Goal: Information Seeking & Learning: Check status

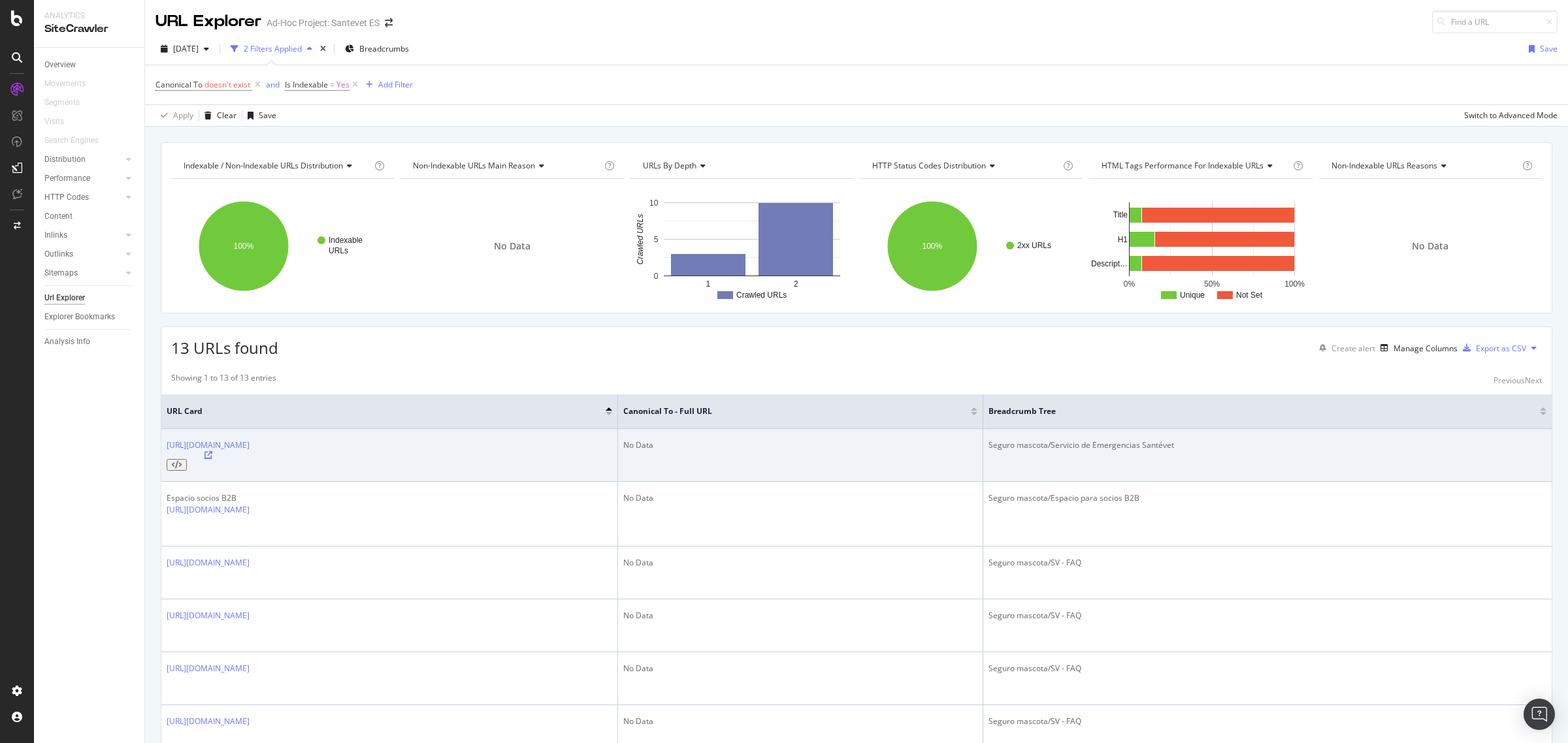
click at [212, 452] on icon at bounding box center [208, 455] width 8 height 8
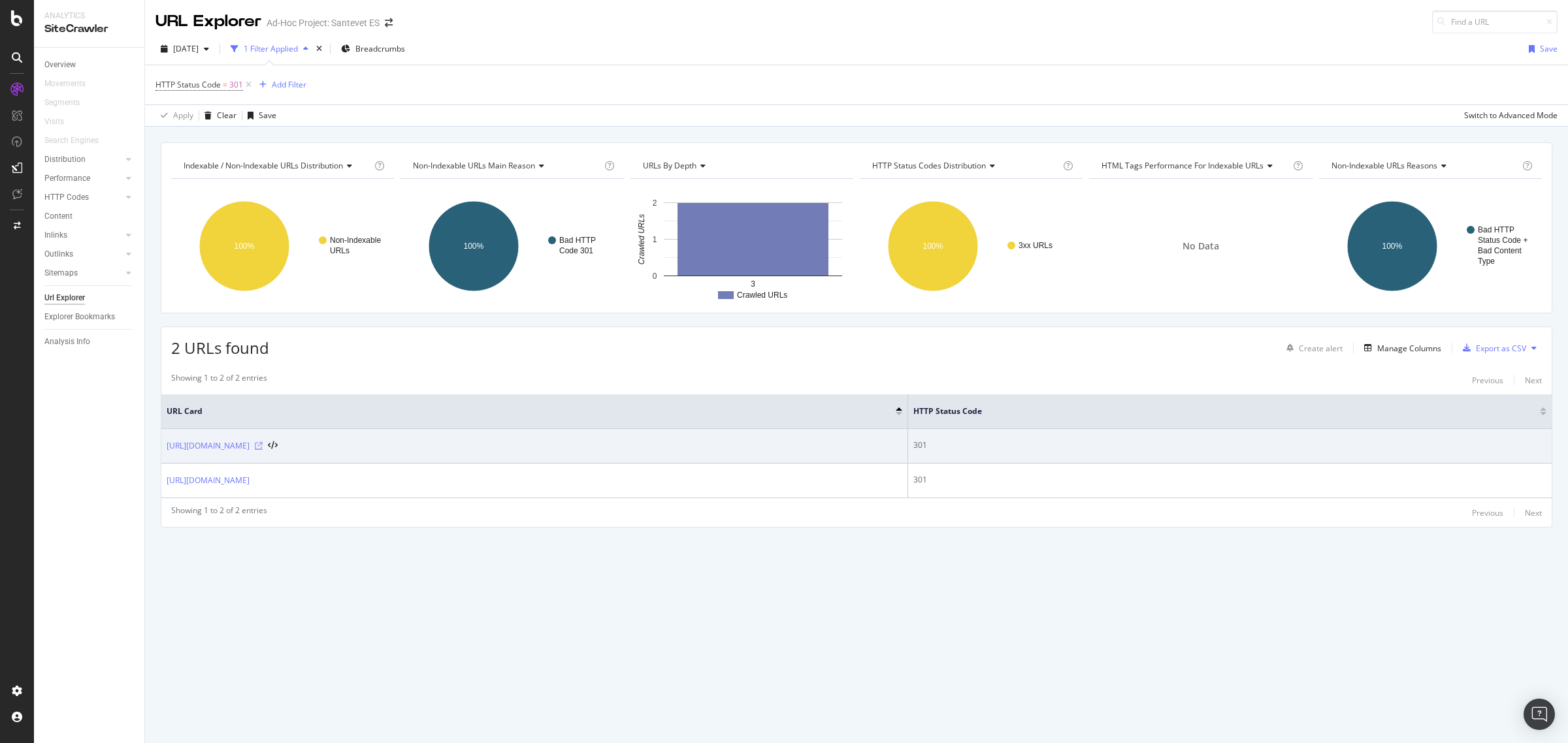
click at [262, 448] on icon at bounding box center [258, 445] width 8 height 8
click at [249, 446] on link "[URL][DOMAIN_NAME]" at bounding box center [208, 445] width 83 height 13
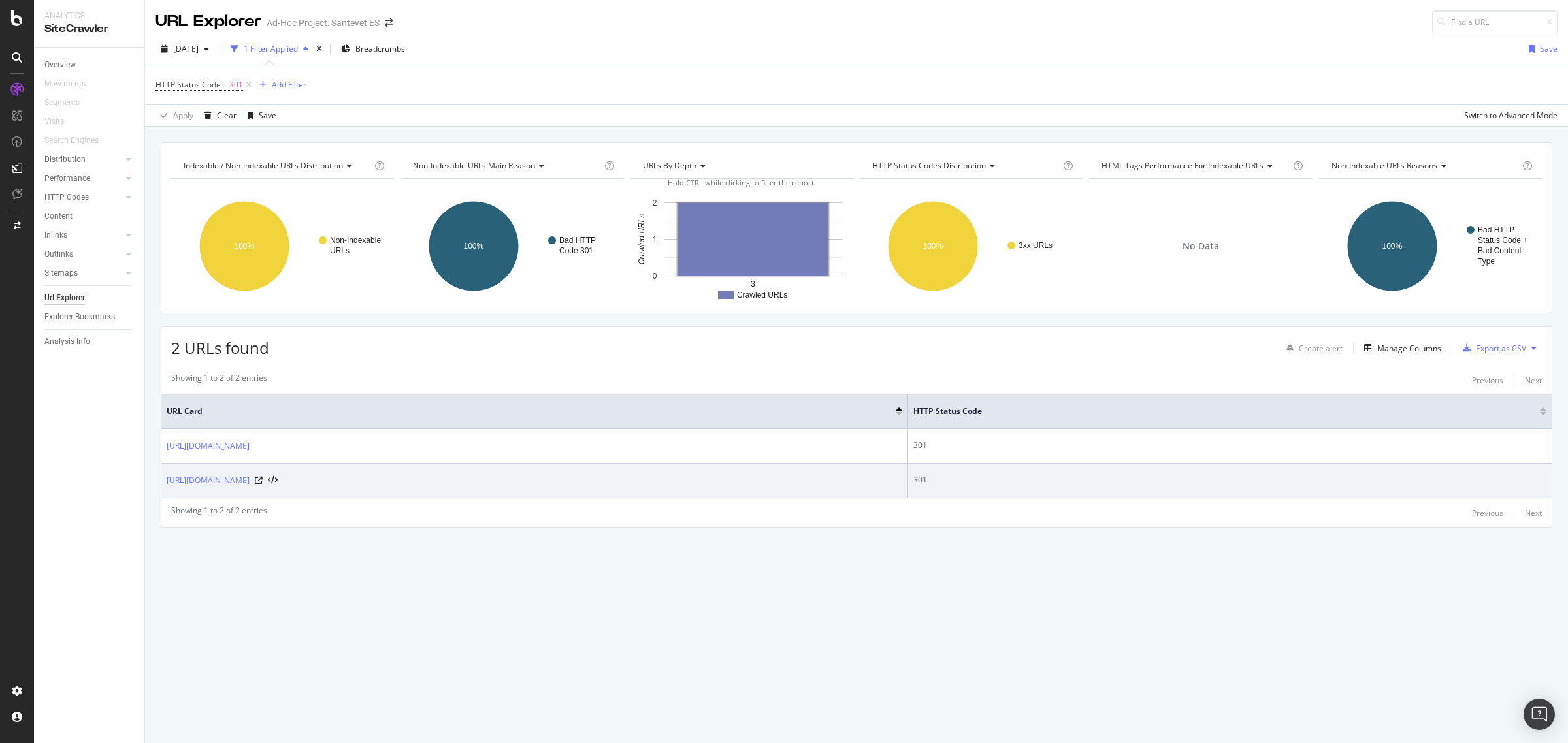
click at [249, 485] on link "[URL][DOMAIN_NAME]" at bounding box center [208, 481] width 83 height 13
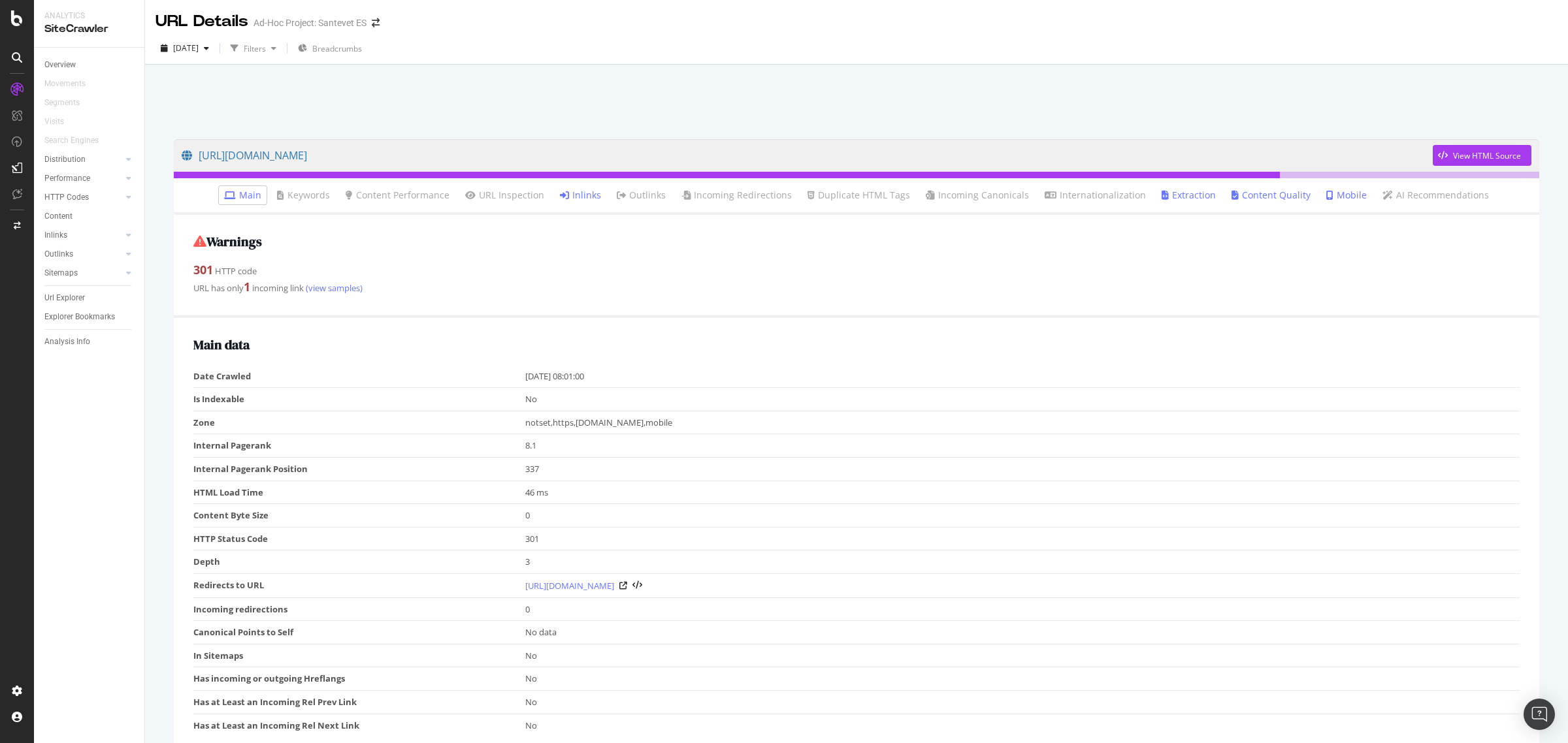
click at [586, 199] on link "Inlinks" at bounding box center [581, 195] width 41 height 13
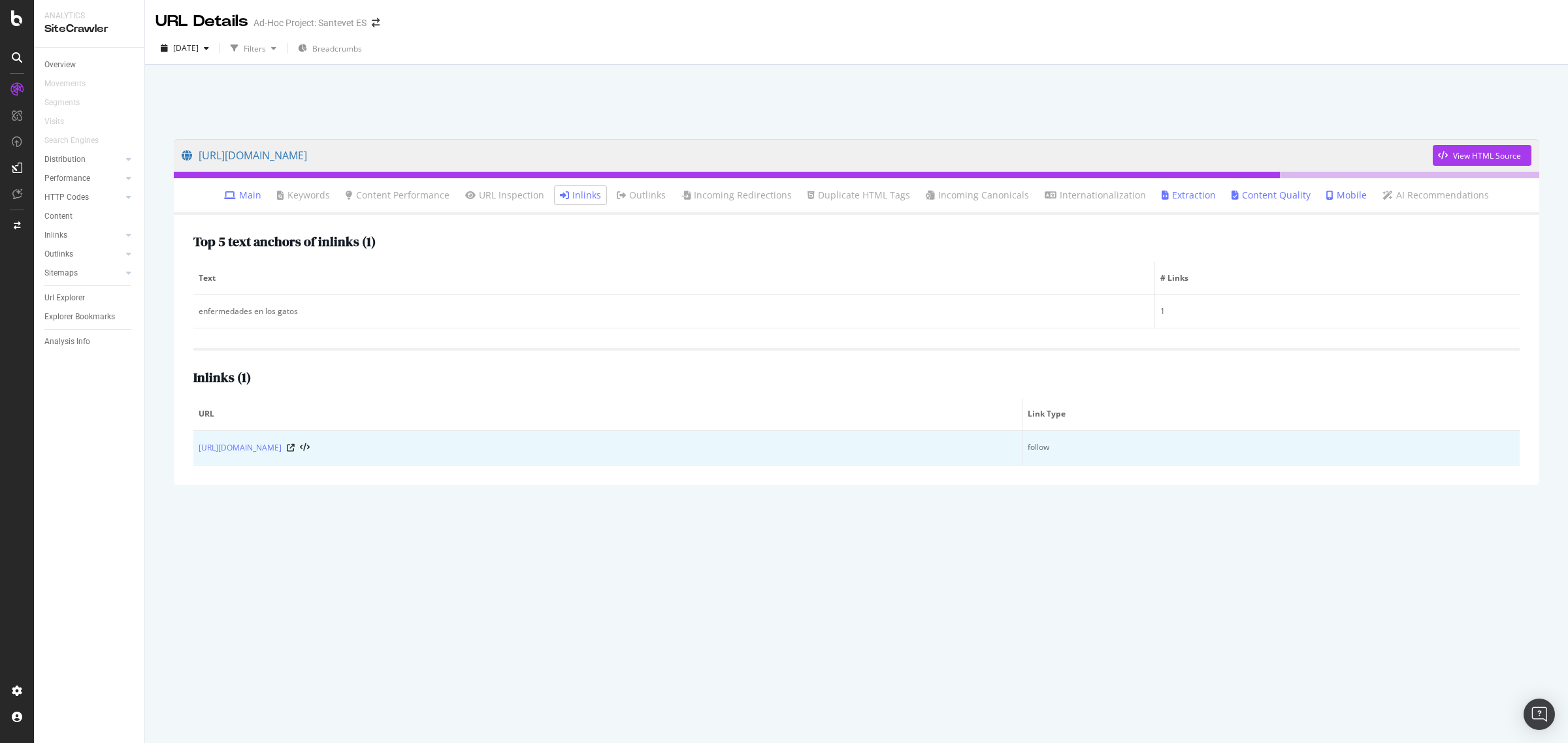
drag, startPoint x: 508, startPoint y: 447, endPoint x: 321, endPoint y: 438, distance: 187.2
click at [321, 438] on td "[URL][DOMAIN_NAME]" at bounding box center [608, 448] width 829 height 35
copy div "toxoplasmosis-embarazadas"
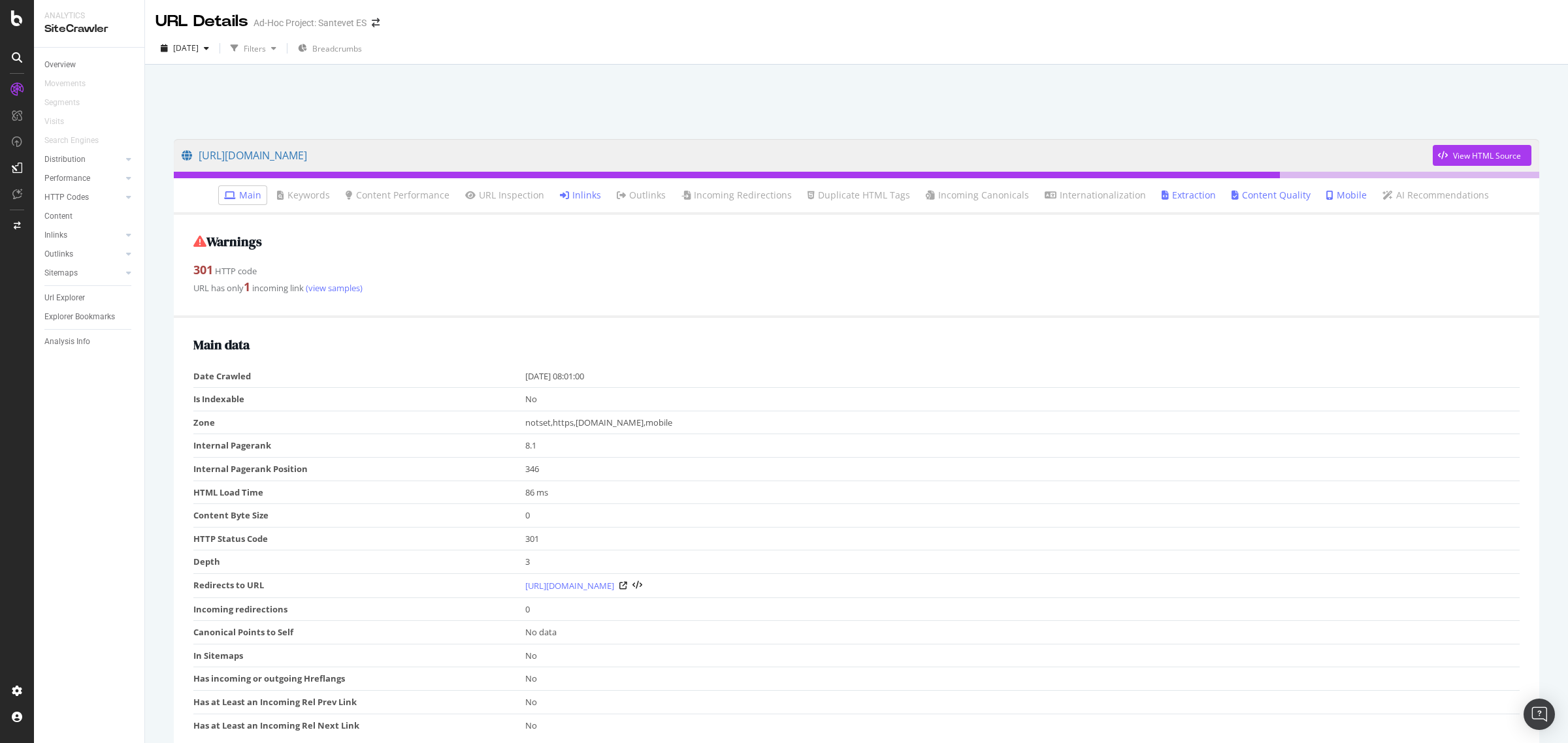
click at [569, 191] on icon at bounding box center [564, 195] width 9 height 9
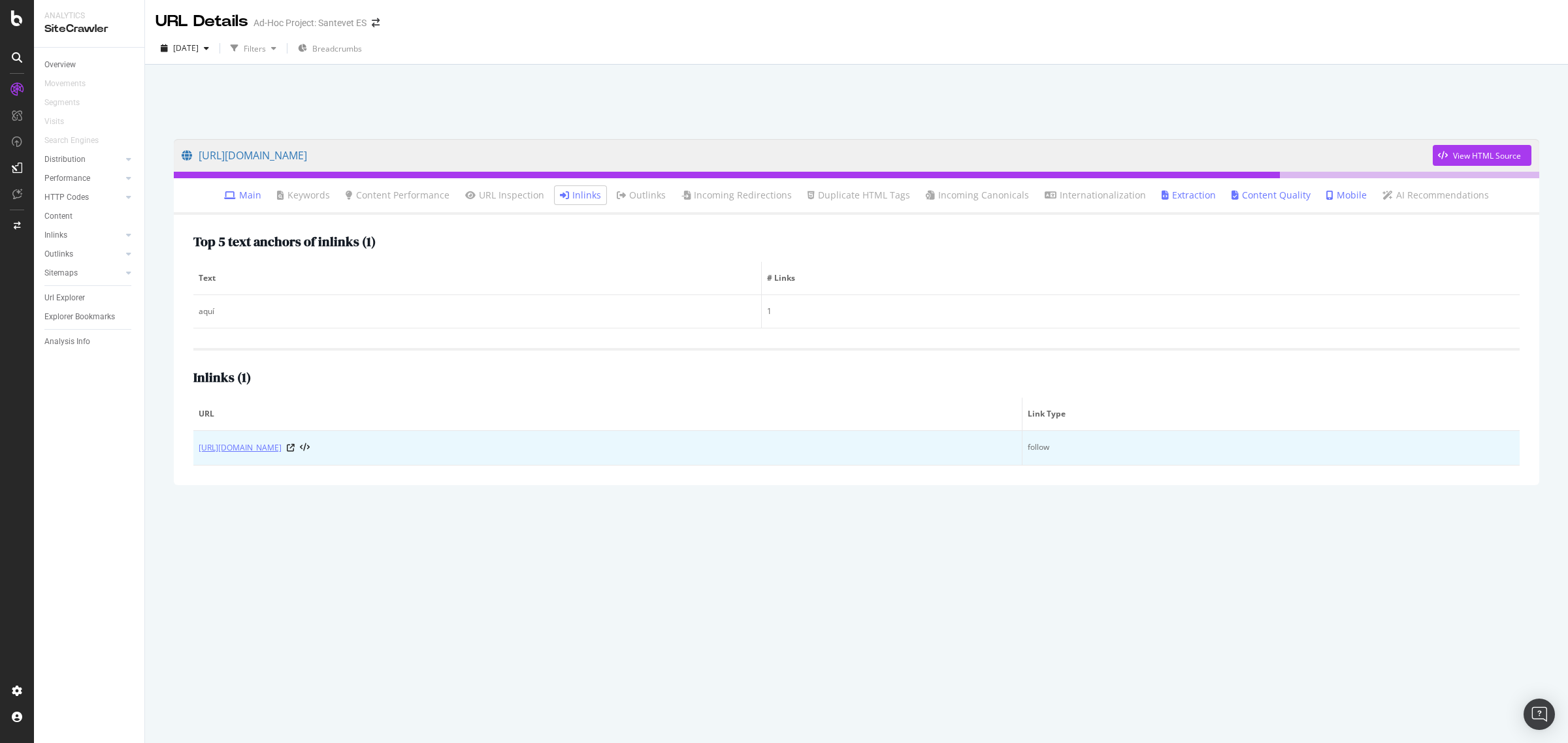
drag, startPoint x: 582, startPoint y: 451, endPoint x: 320, endPoint y: 451, distance: 262.0
click at [320, 451] on div "https://www.santevet.es/articulo/primavera-peligros-y-riesgos-para-mascotas-per…" at bounding box center [608, 447] width 818 height 13
copy div "primavera-peligros-y-riesgos-para-mascotas-perros-gatos"
click at [295, 449] on icon at bounding box center [290, 447] width 8 height 8
click at [295, 448] on icon at bounding box center [290, 447] width 8 height 8
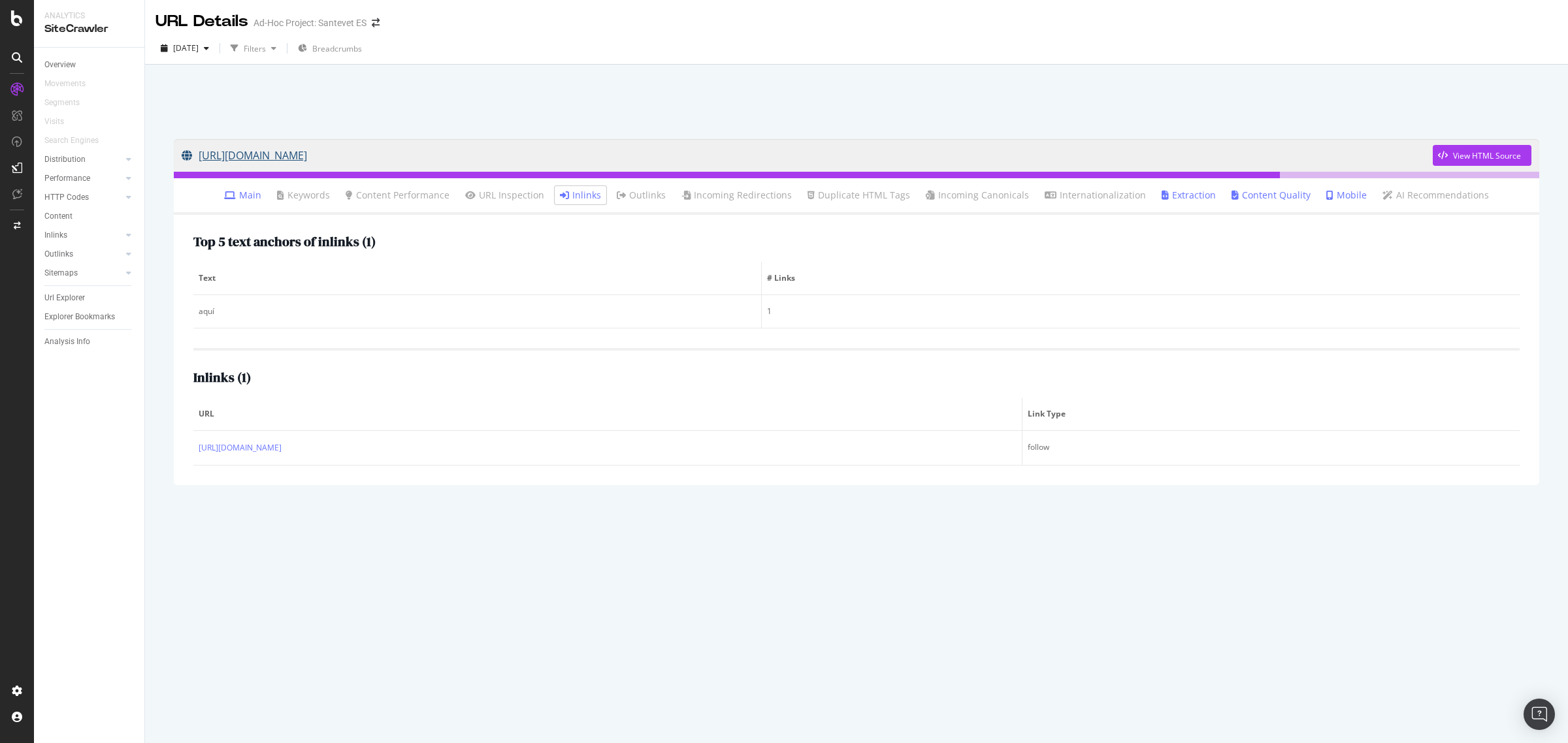
click at [426, 154] on link "[URL][DOMAIN_NAME]" at bounding box center [807, 155] width 1251 height 32
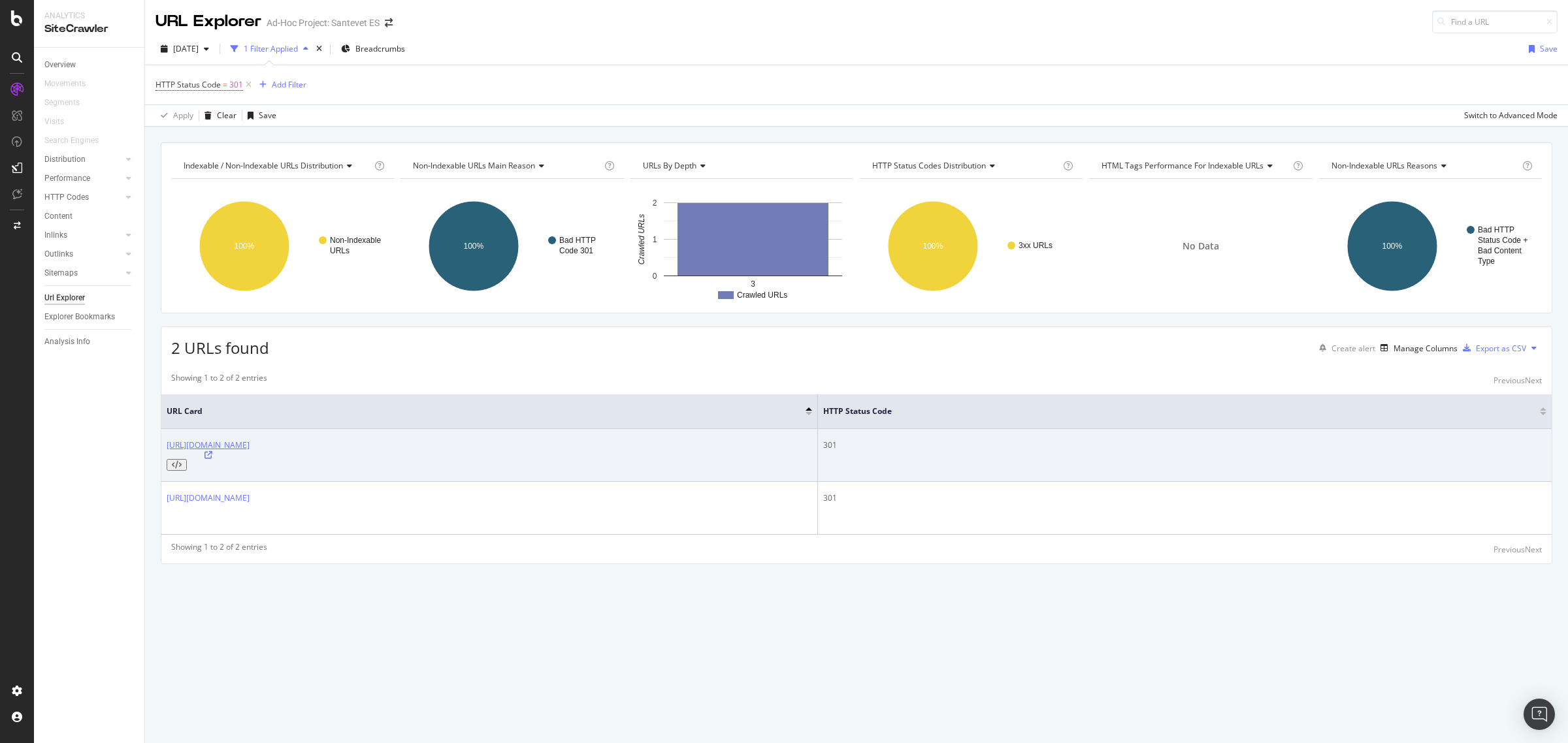
click at [249, 448] on link "[URL][DOMAIN_NAME]" at bounding box center [208, 445] width 83 height 11
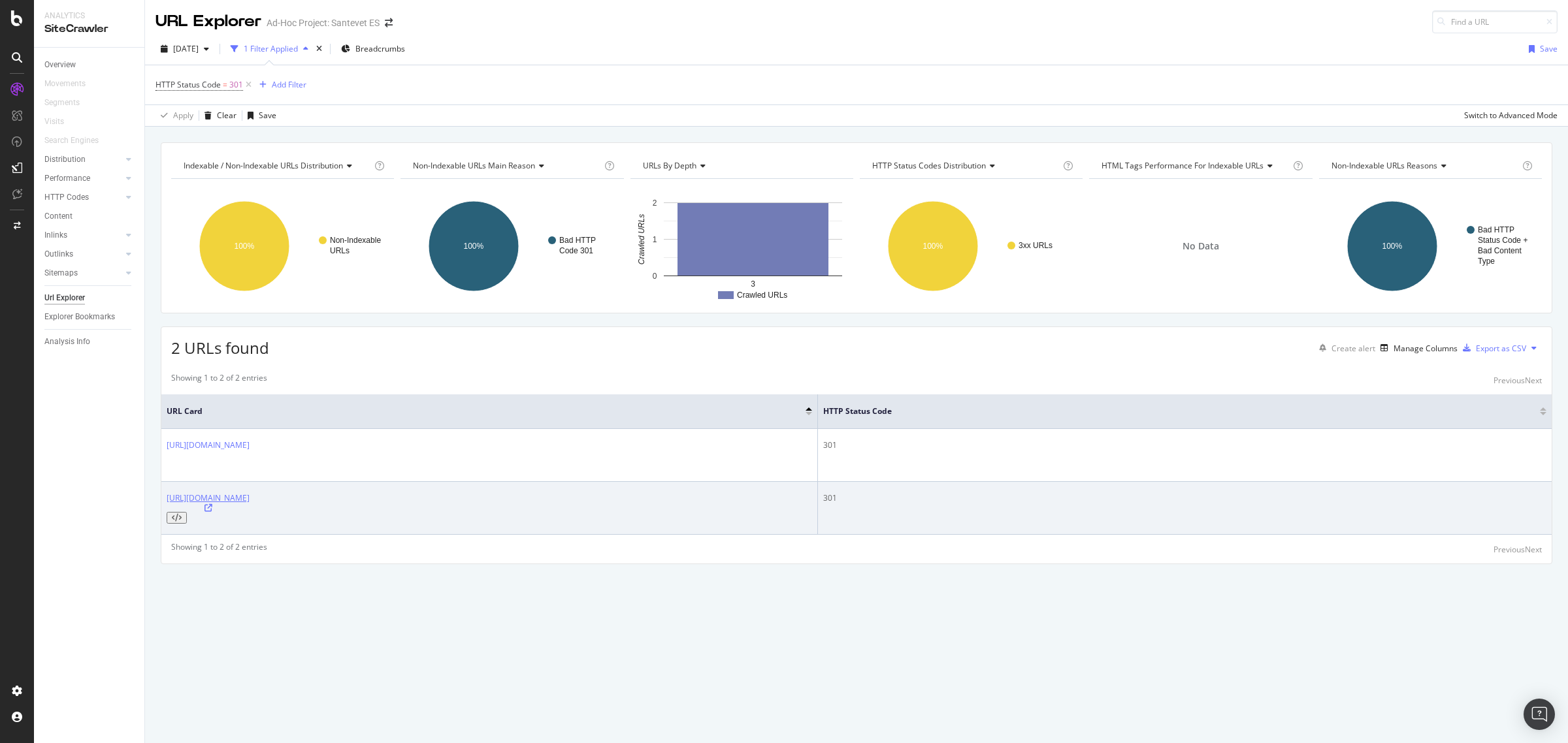
click at [249, 492] on link "[URL][DOMAIN_NAME]" at bounding box center [208, 498] width 83 height 11
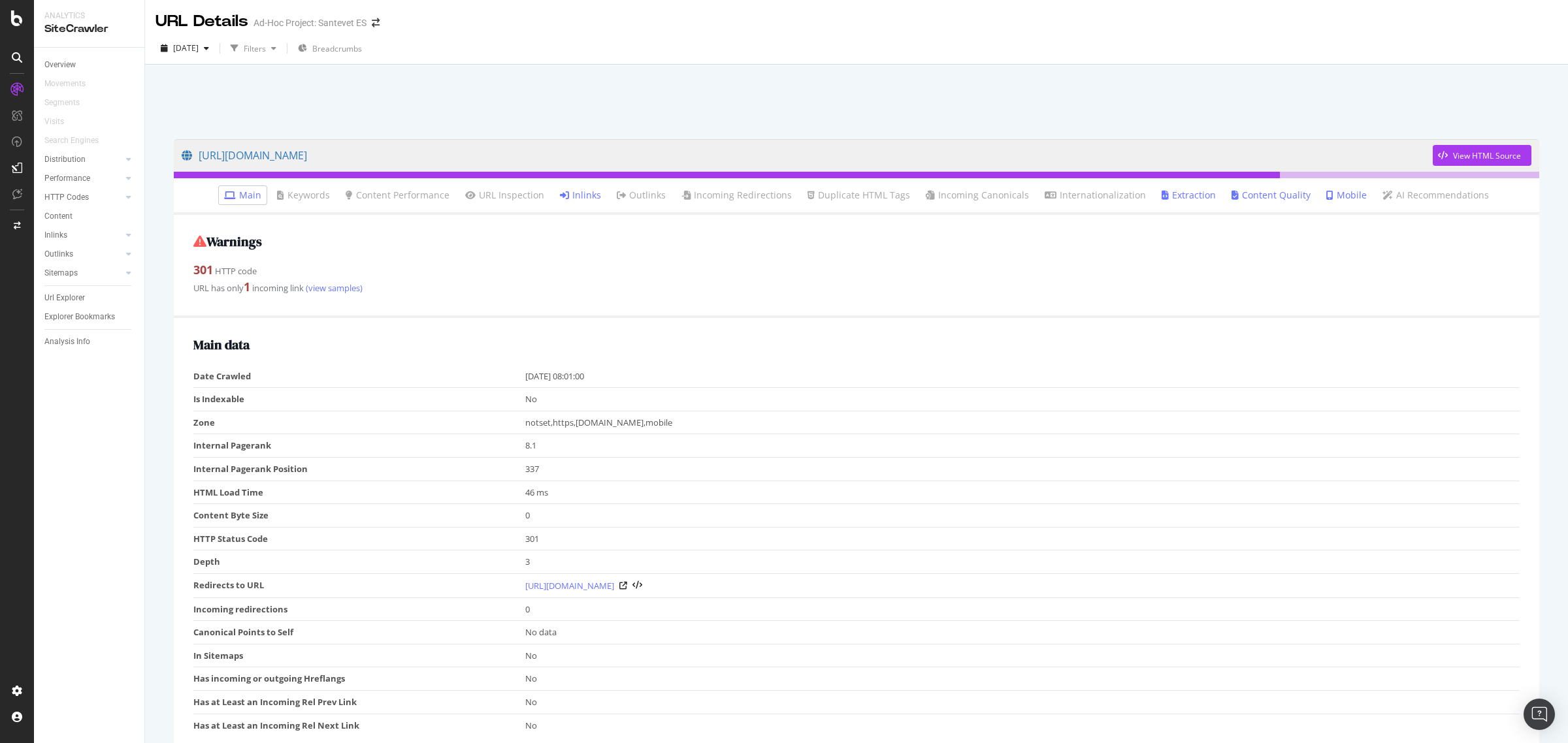
click at [579, 193] on link "Inlinks" at bounding box center [581, 195] width 41 height 13
click at [585, 195] on link "Inlinks" at bounding box center [581, 195] width 41 height 13
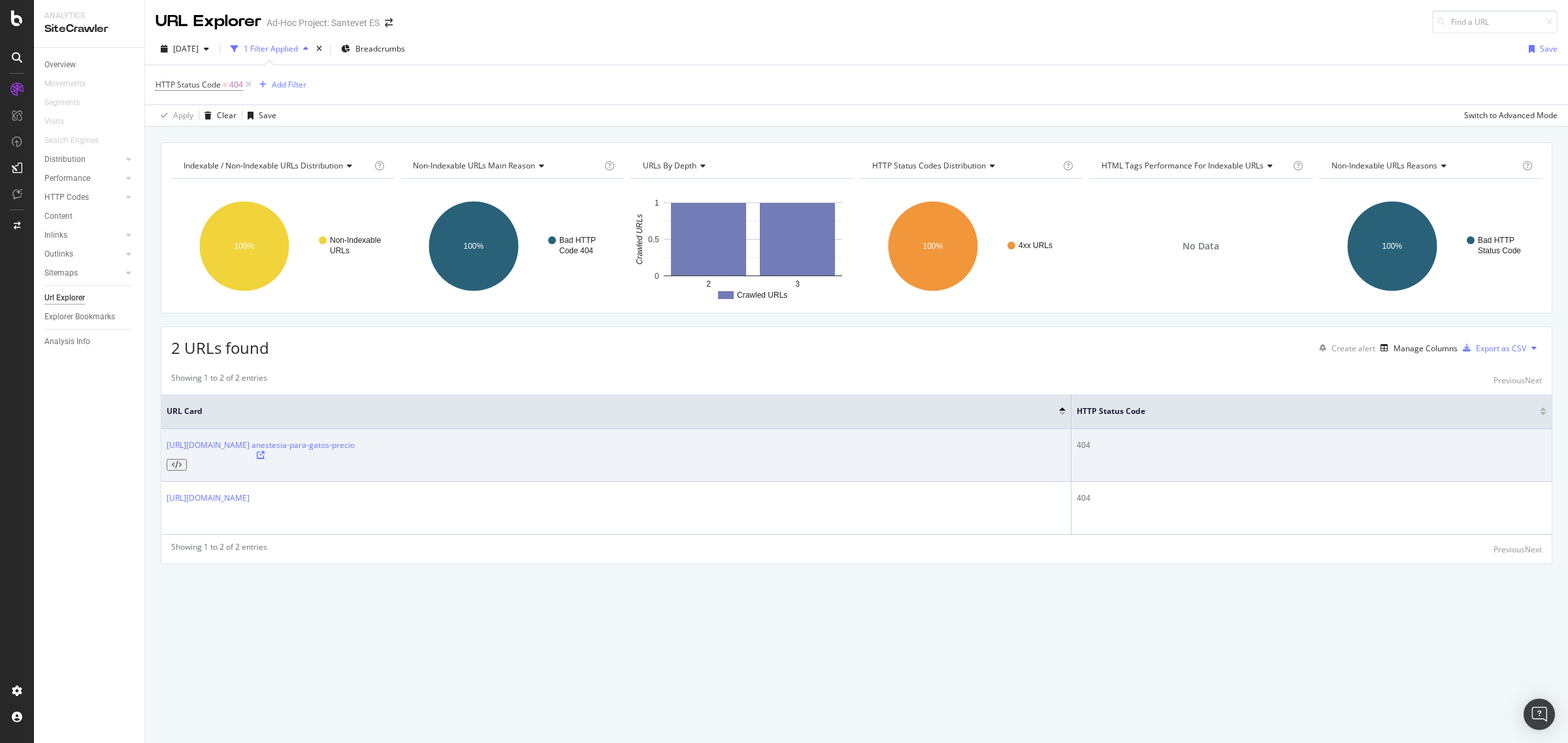
click at [265, 452] on icon at bounding box center [260, 455] width 8 height 8
drag, startPoint x: 438, startPoint y: 449, endPoint x: 168, endPoint y: 452, distance: 270.0
click at [168, 452] on div "https://www.santevet.es/articulo/ anestesia-para-gatos-precio" at bounding box center [615, 454] width 899 height 31
copy div "https://www.santevet.es/articulo/ anestesia-para-gatos-precio"
click at [242, 446] on link "https://www.santevet.es/articulo/ anestesia-para-gatos-precio" at bounding box center [260, 445] width 188 height 11
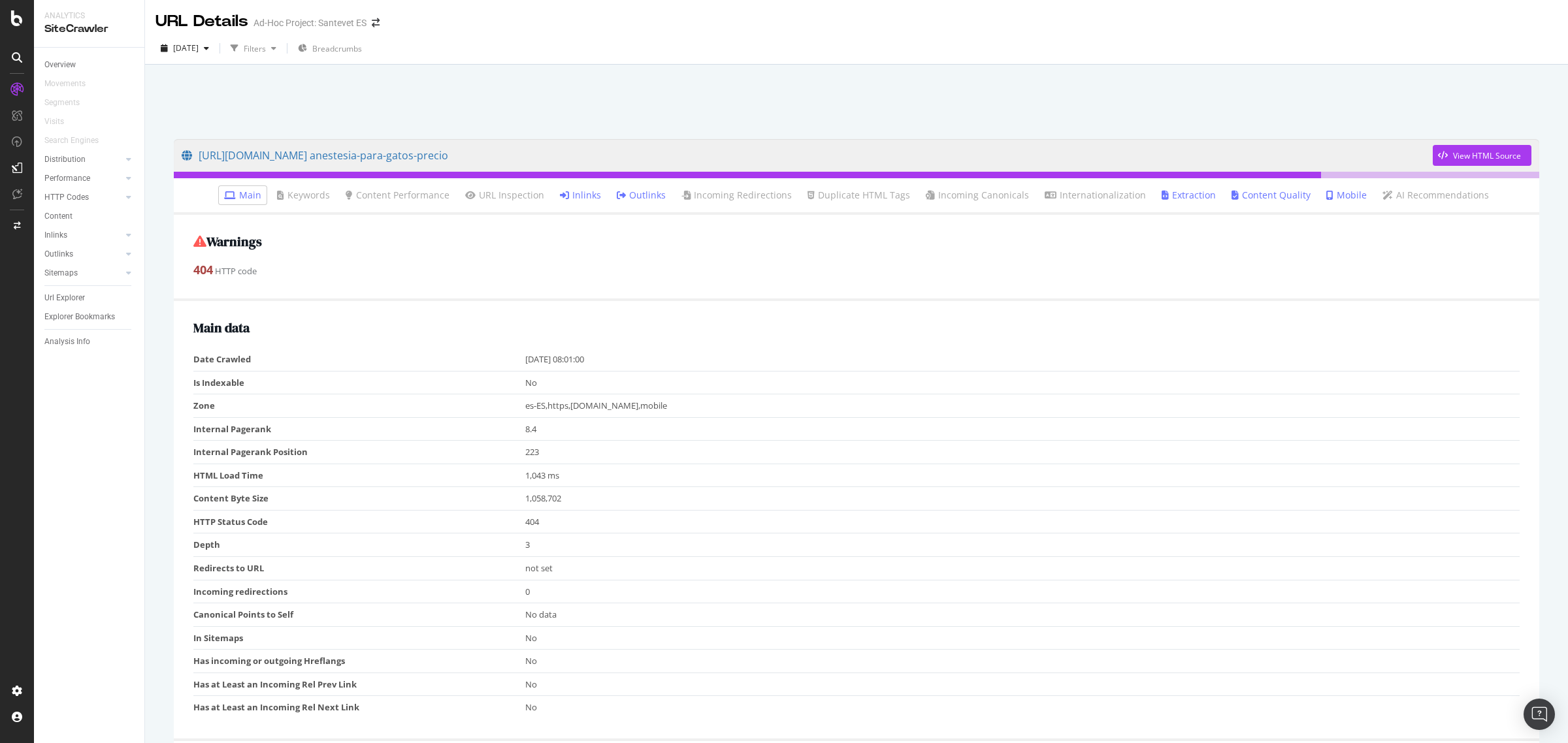
click at [588, 191] on link "Inlinks" at bounding box center [581, 195] width 41 height 13
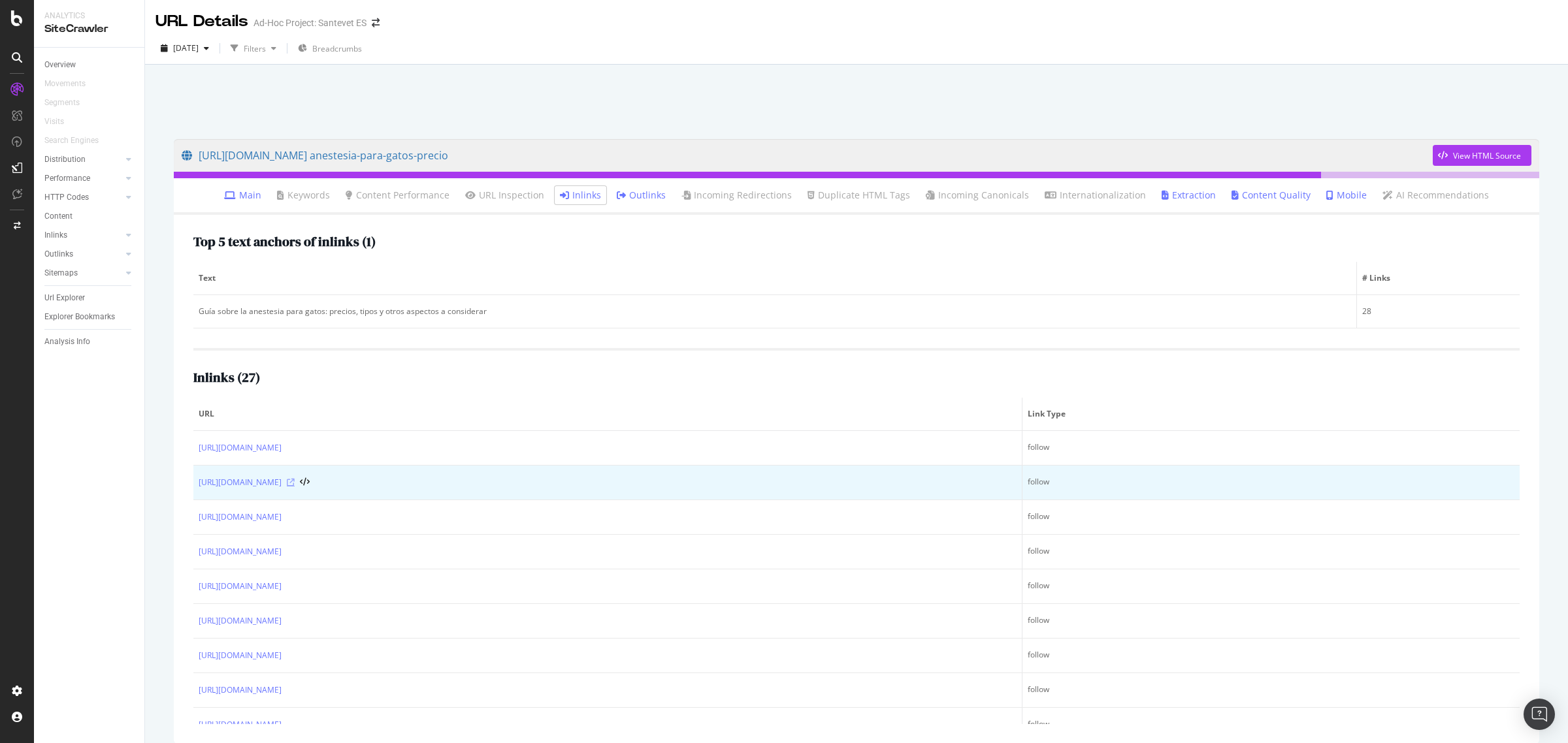
click at [295, 481] on icon at bounding box center [290, 482] width 8 height 8
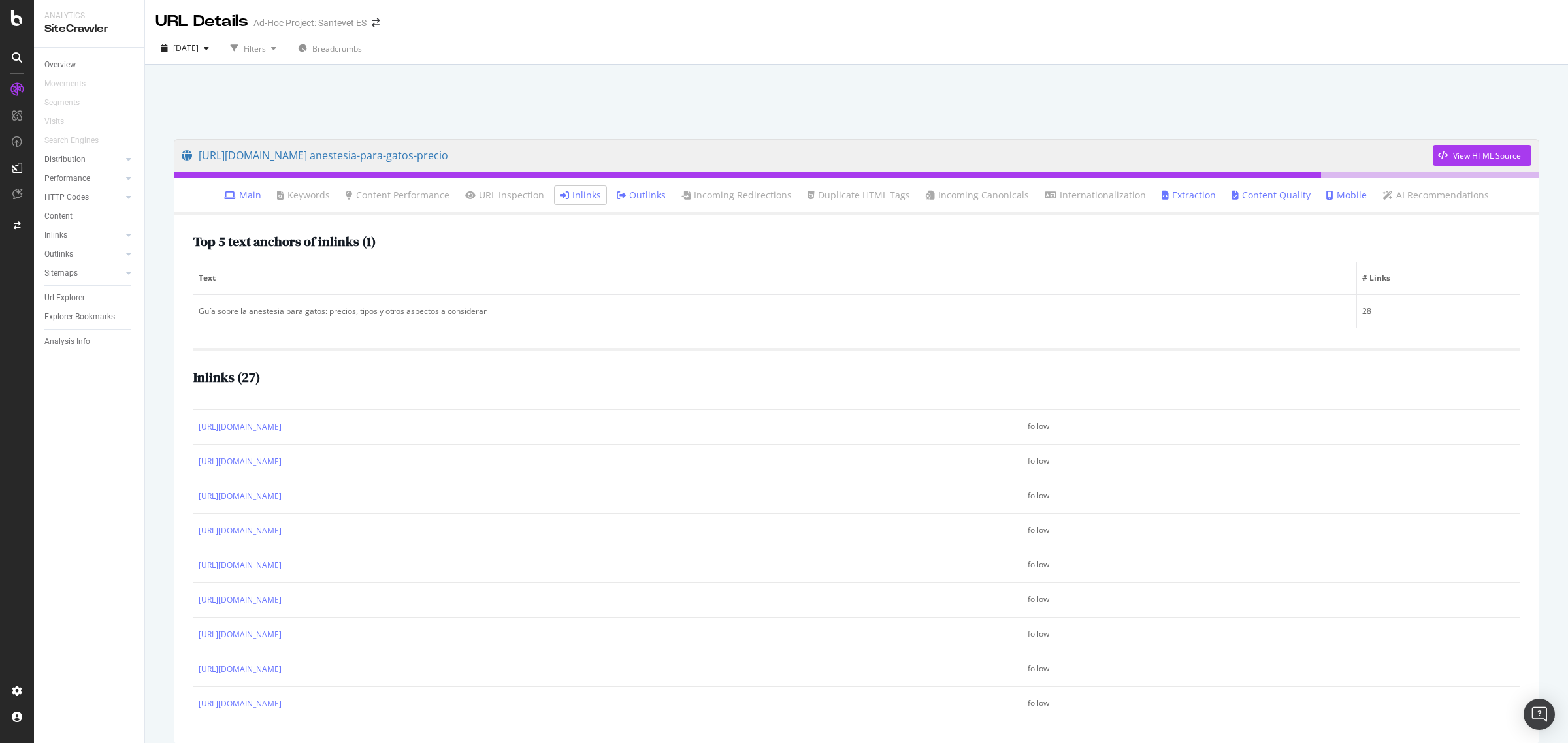
scroll to position [245, 0]
copy link "https://www.santevet.es/articulo/ anestesia-para-gatos-precio"
drag, startPoint x: 155, startPoint y: 154, endPoint x: 503, endPoint y: 162, distance: 348.1
click at [503, 162] on div "https://www.santevet.es/articulo/ anestesia-para-gatos-precio View HTML Source …" at bounding box center [857, 434] width 1423 height 738
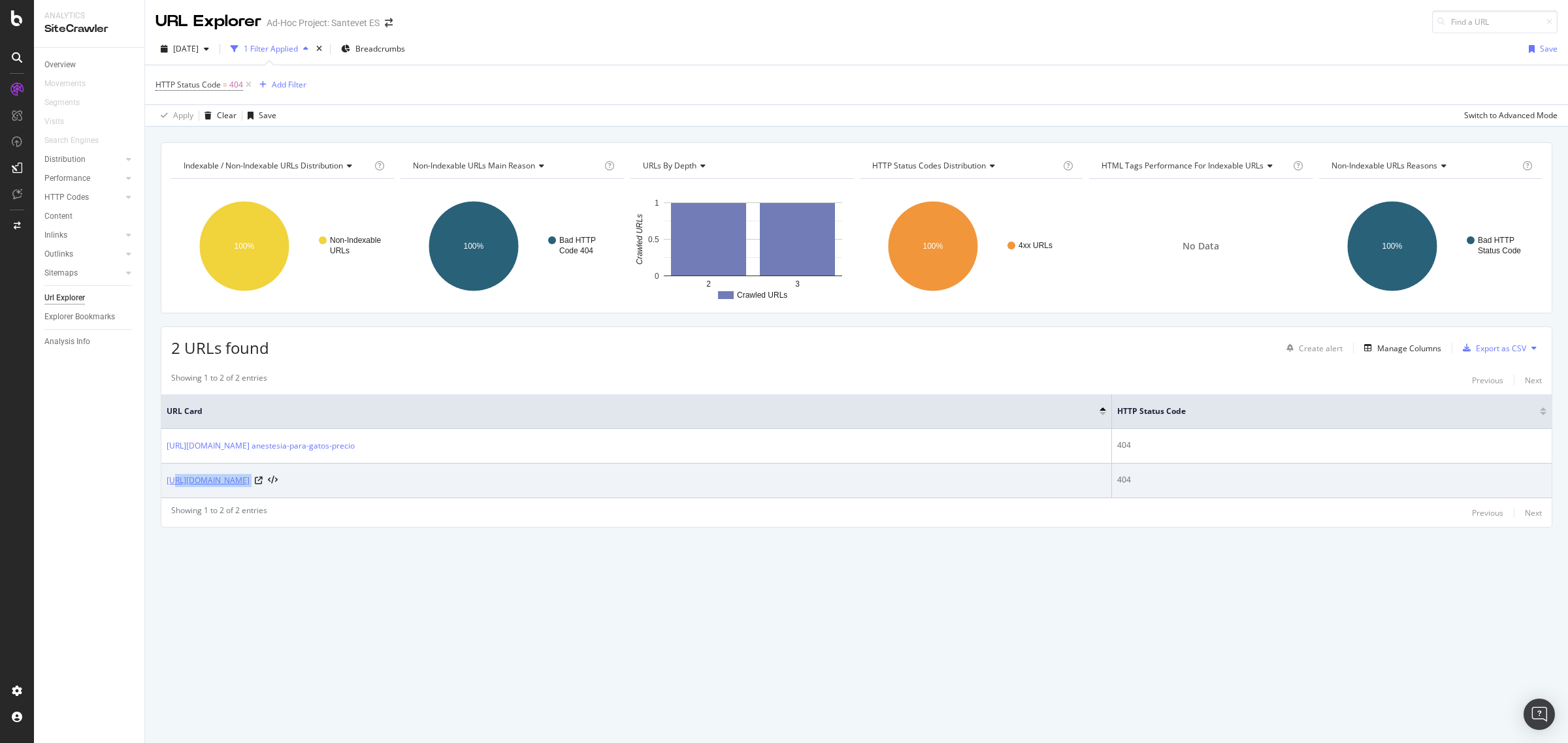
drag, startPoint x: 433, startPoint y: 481, endPoint x: 173, endPoint y: 488, distance: 260.1
click at [173, 488] on div "[URL][DOMAIN_NAME]" at bounding box center [636, 481] width 939 height 13
click at [197, 485] on link "[URL][DOMAIN_NAME]" at bounding box center [208, 481] width 83 height 13
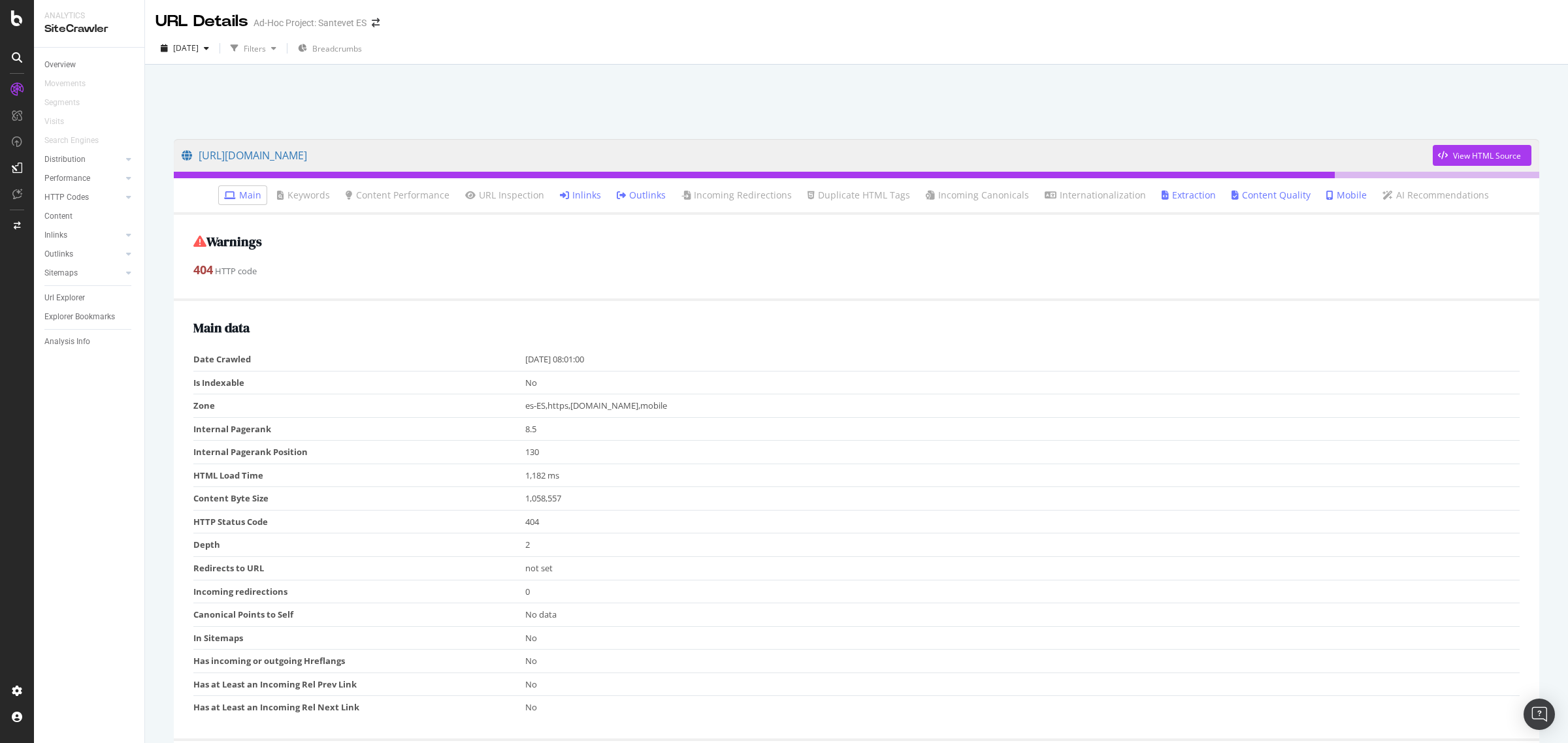
click at [580, 191] on link "Inlinks" at bounding box center [581, 195] width 41 height 13
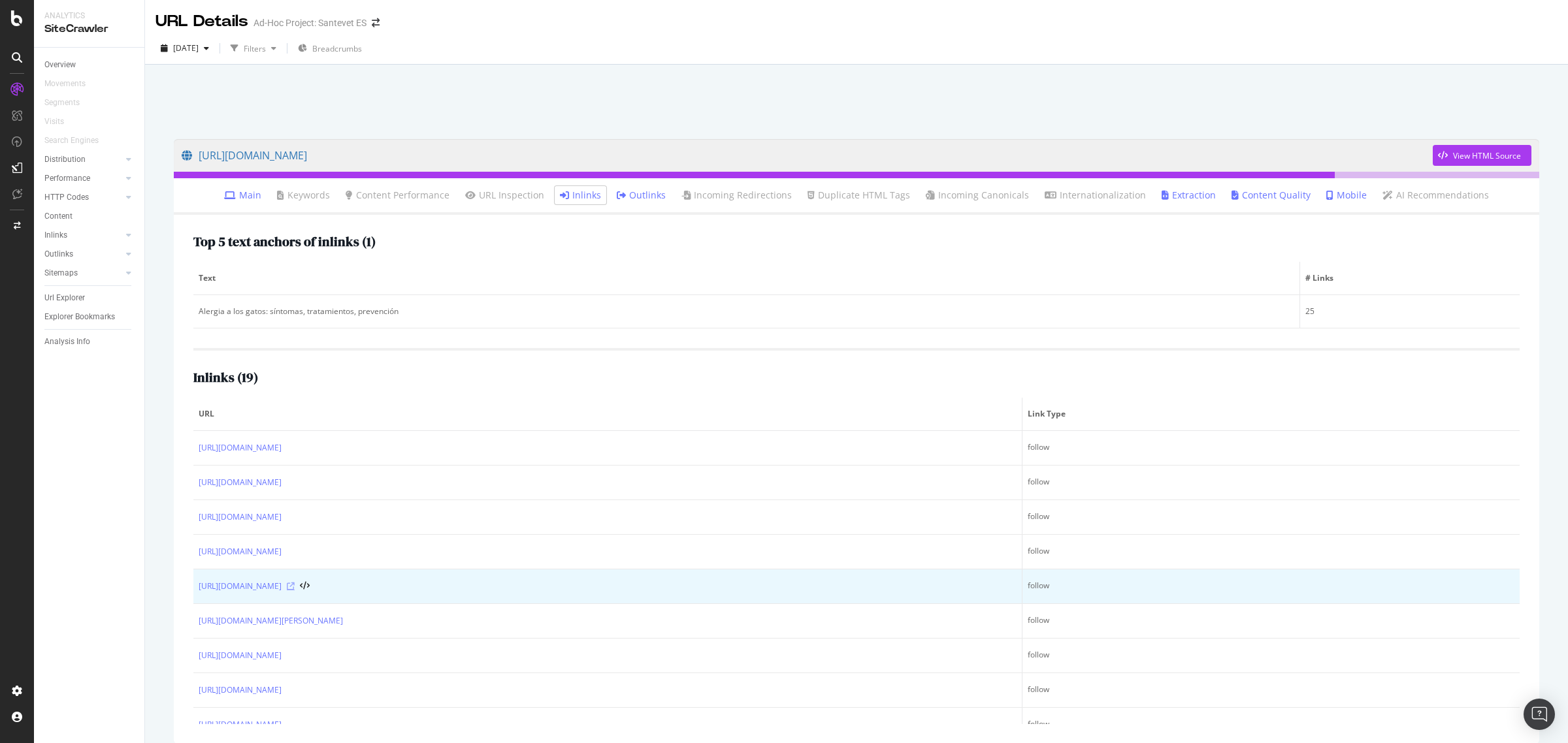
click at [295, 586] on icon at bounding box center [290, 586] width 8 height 8
